Goal: Use online tool/utility: Utilize a website feature to perform a specific function

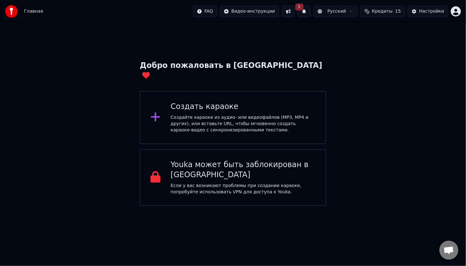
click at [295, 13] on button at bounding box center [288, 11] width 13 height 11
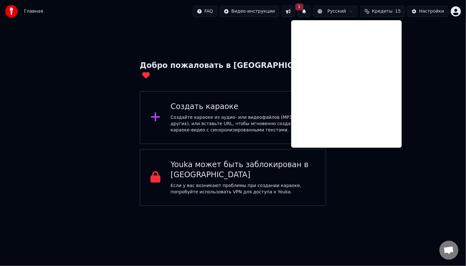
click at [304, 8] on span "1" at bounding box center [299, 6] width 8 height 7
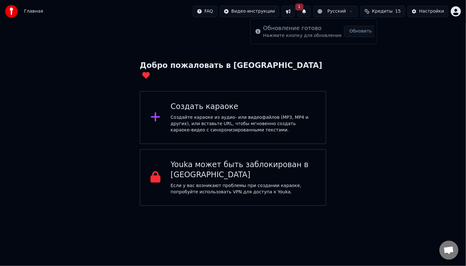
click at [357, 34] on button "Обновить" at bounding box center [360, 31] width 33 height 11
click at [244, 160] on div "Youka может быть заблокирован в [GEOGRAPHIC_DATA]" at bounding box center [243, 170] width 145 height 20
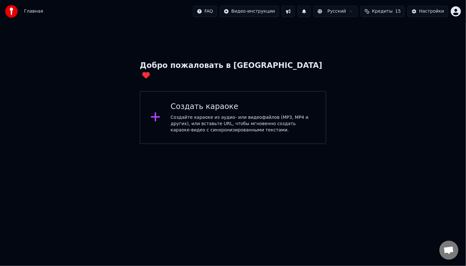
click at [217, 103] on div "Создать караоке Создайте караоке из аудио- или видеофайлов (MP3, MP4 и других),…" at bounding box center [243, 118] width 145 height 32
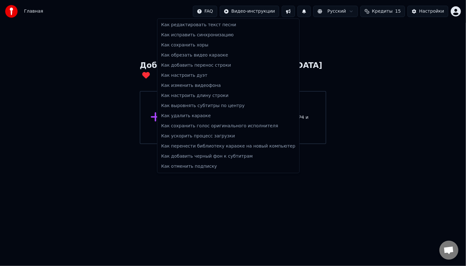
click at [218, 11] on html "Главная FAQ Видео-инструкции Русский Кредиты 15 Настройки Добро пожаловать в Yo…" at bounding box center [233, 72] width 466 height 144
click at [259, 11] on html "Главная FAQ Видео-инструкции Русский Кредиты 15 Настройки Добро пожаловать в Yo…" at bounding box center [233, 72] width 466 height 144
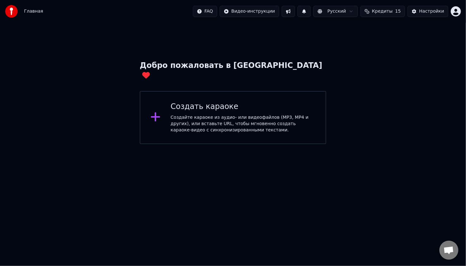
click at [256, 117] on div "Создайте караоке из аудио- или видеофайлов (MP3, MP4 и других), или вставьте UR…" at bounding box center [243, 123] width 145 height 19
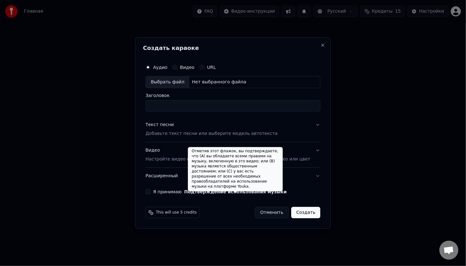
click at [275, 212] on button "Отменить" at bounding box center [272, 212] width 34 height 11
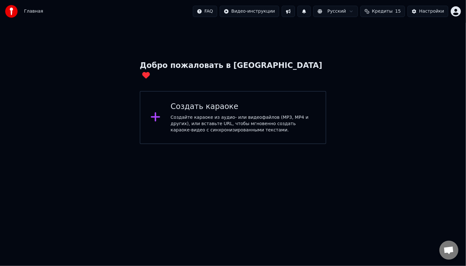
click at [418, 133] on div "Добро пожаловать в Youka Создать караоке Создайте караоке из аудио- или видеофа…" at bounding box center [233, 83] width 466 height 121
click at [363, 88] on div "Добро пожаловать в Youka Создать караоке Создайте караоке из аудио- или видеофа…" at bounding box center [233, 83] width 466 height 121
